Goal: Transaction & Acquisition: Purchase product/service

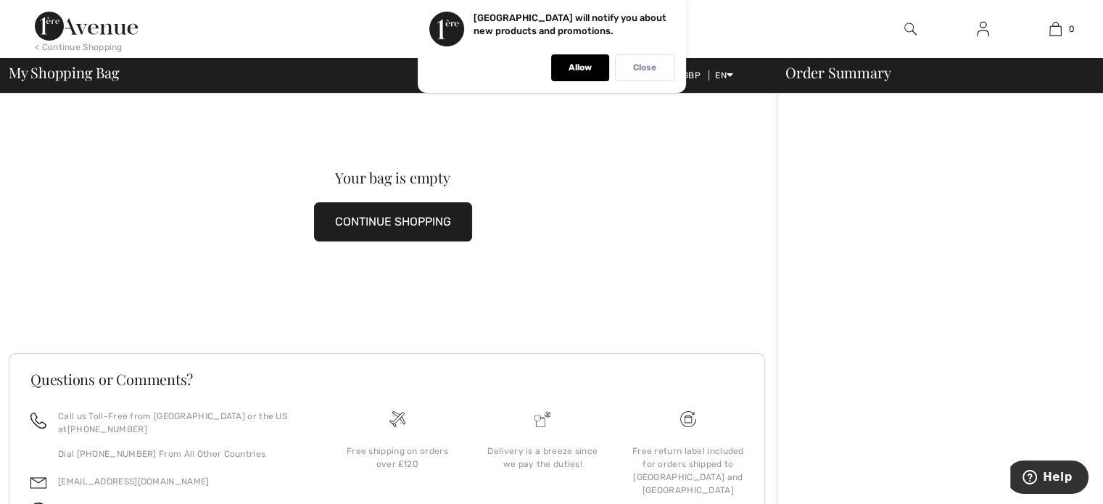
click at [638, 59] on div "Close" at bounding box center [644, 67] width 59 height 27
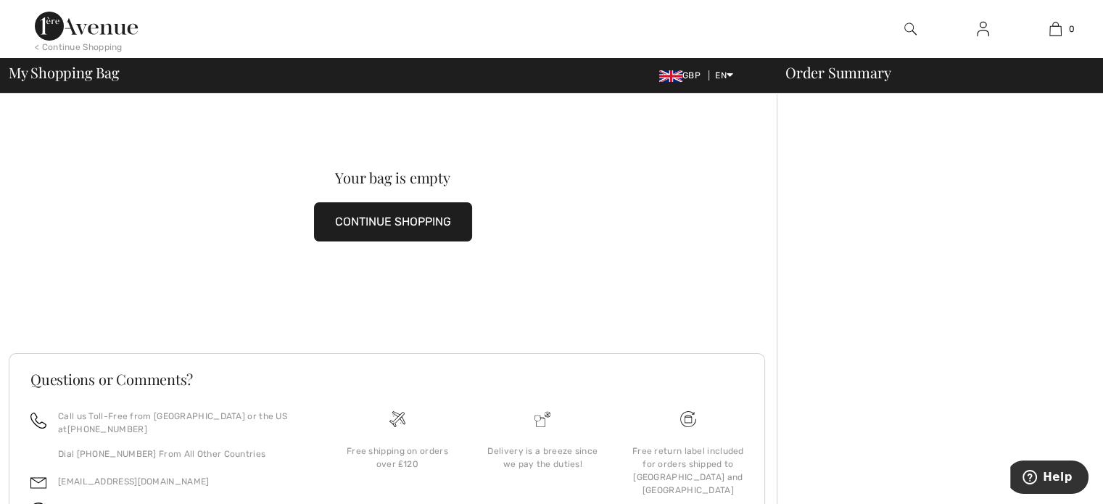
click at [52, 22] on img at bounding box center [86, 26] width 103 height 29
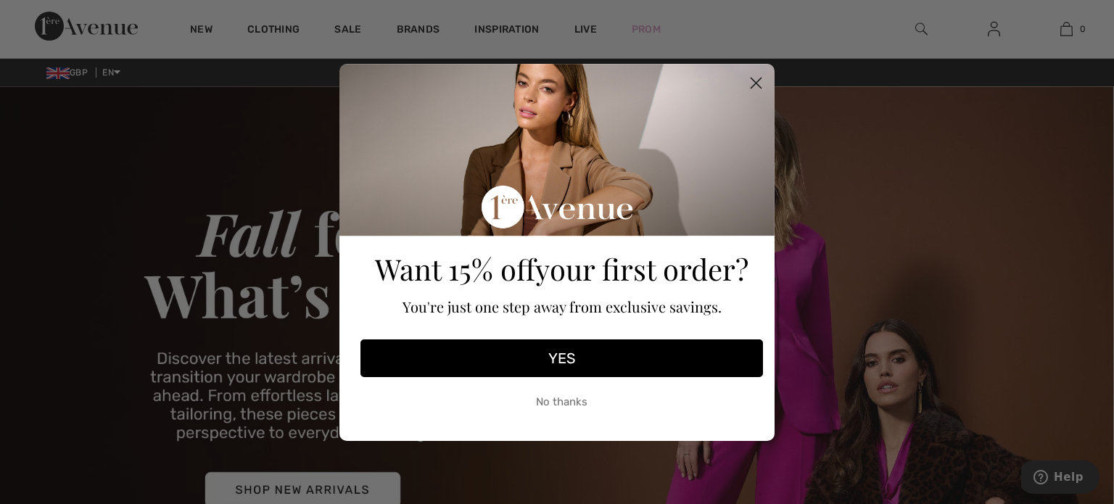
click at [749, 82] on circle "Close dialog" at bounding box center [756, 82] width 24 height 24
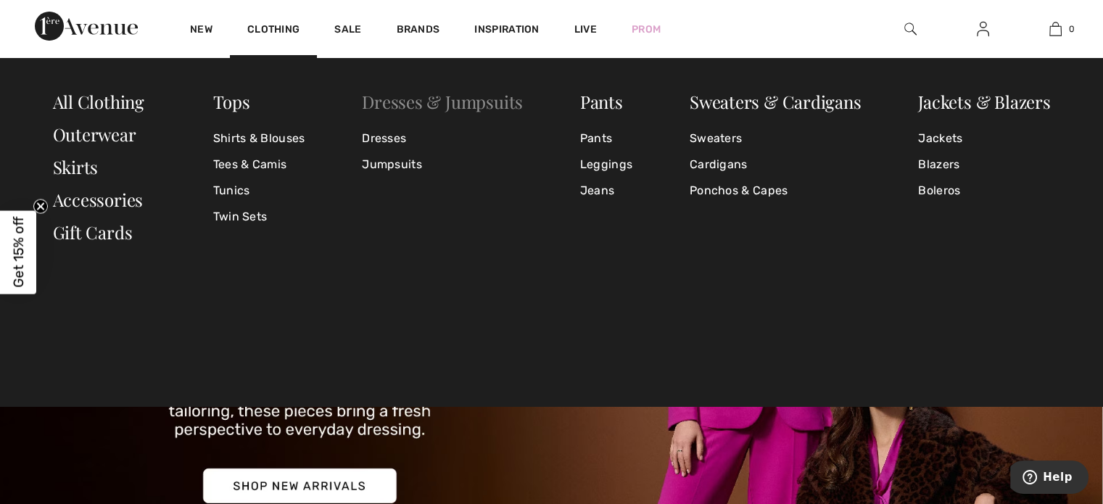
click at [417, 99] on link "Dresses & Jumpsuits" at bounding box center [442, 101] width 161 height 23
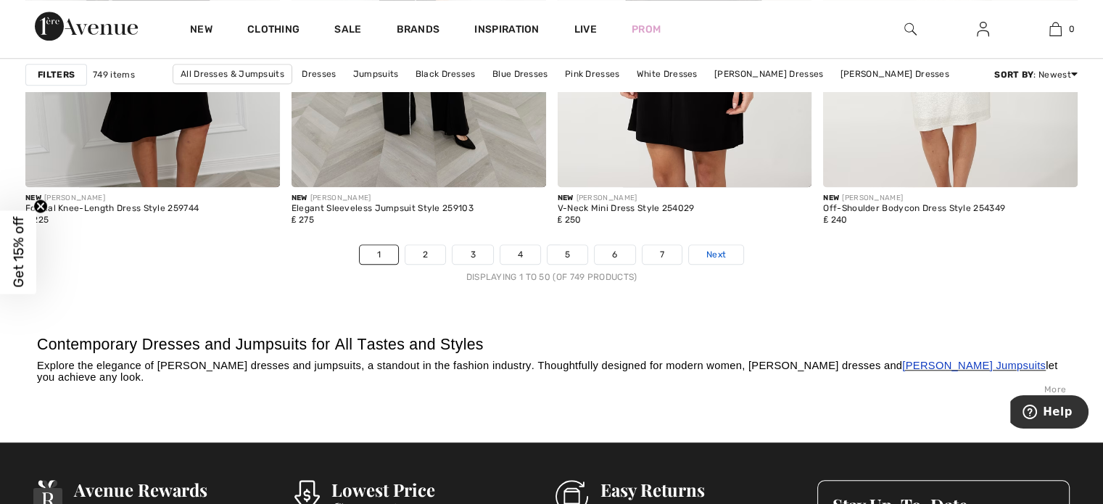
scroll to position [6892, 0]
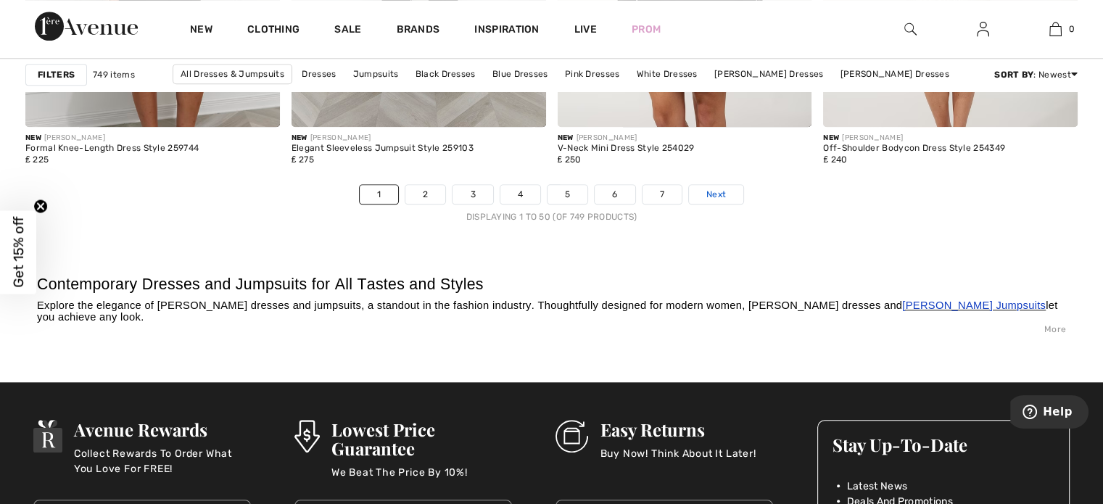
click at [734, 194] on link "Next" at bounding box center [716, 194] width 54 height 19
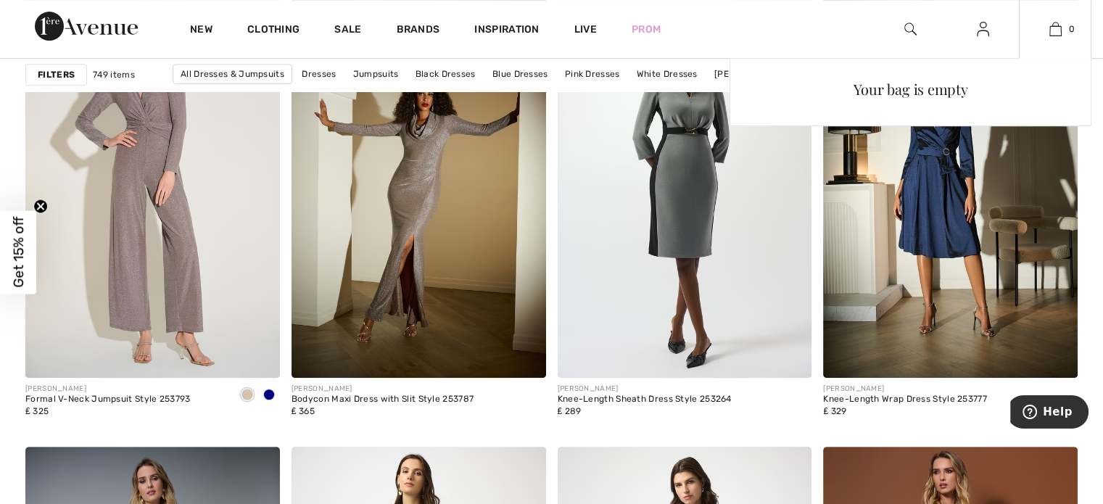
scroll to position [6166, 0]
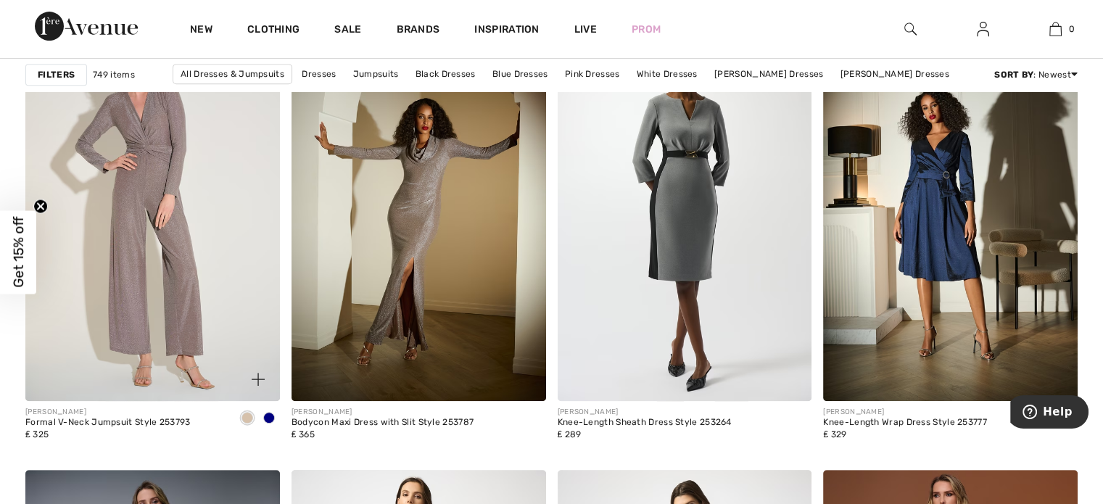
click at [266, 416] on span at bounding box center [269, 418] width 12 height 12
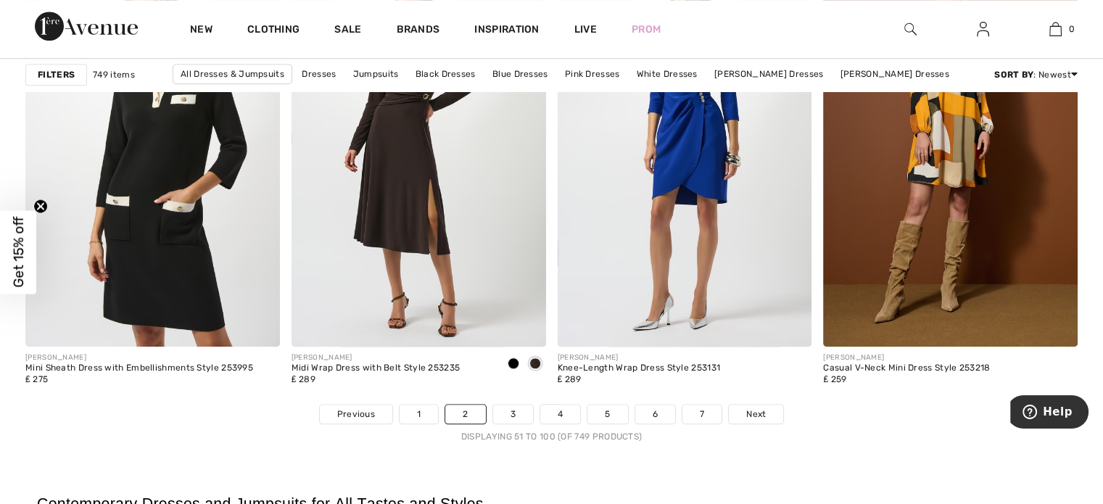
scroll to position [6674, 0]
